Goal: Information Seeking & Learning: Learn about a topic

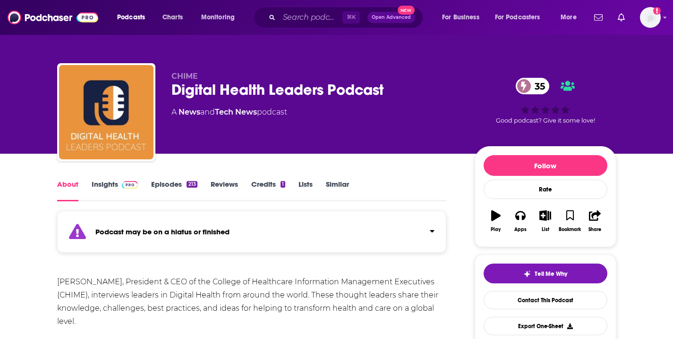
click at [260, 291] on div "Russ Branzell, President & CEO of the College of Healthcare Information Managem…" at bounding box center [251, 302] width 389 height 53
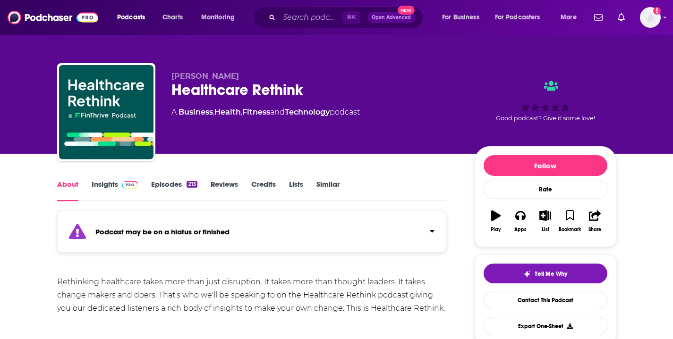
click at [108, 183] on link "Insights" at bounding box center [115, 191] width 47 height 22
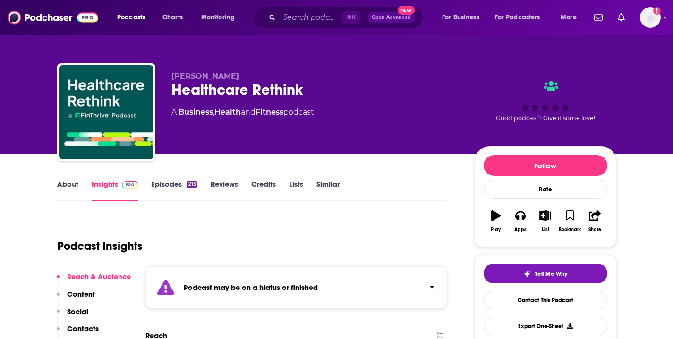
click at [66, 185] on link "About" at bounding box center [67, 191] width 21 height 22
